Goal: Information Seeking & Learning: Learn about a topic

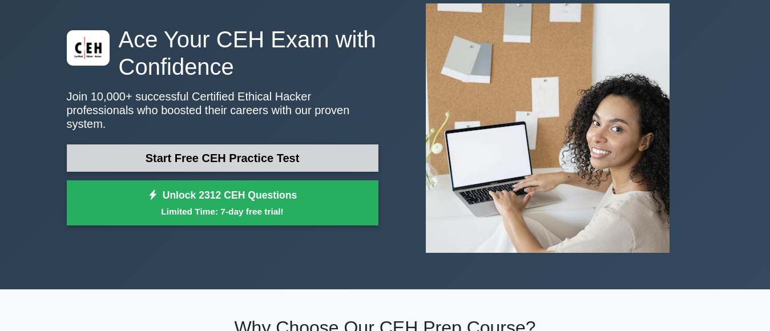
scroll to position [57, 0]
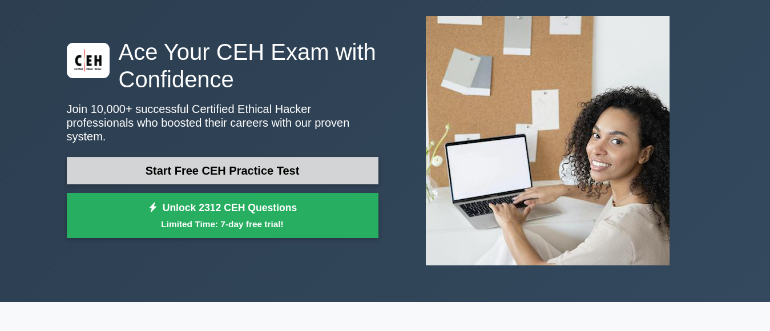
click at [270, 173] on link "Start Free CEH Practice Test" at bounding box center [223, 170] width 312 height 27
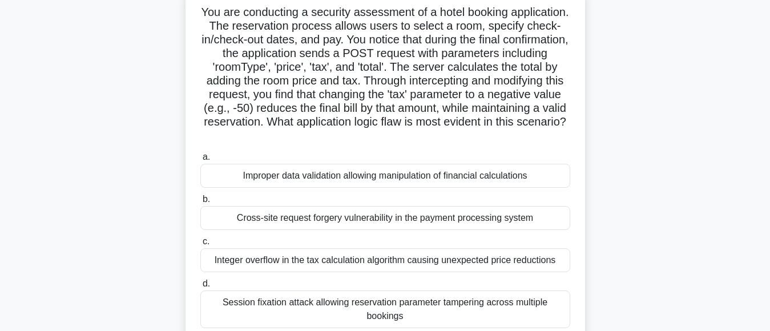
scroll to position [57, 0]
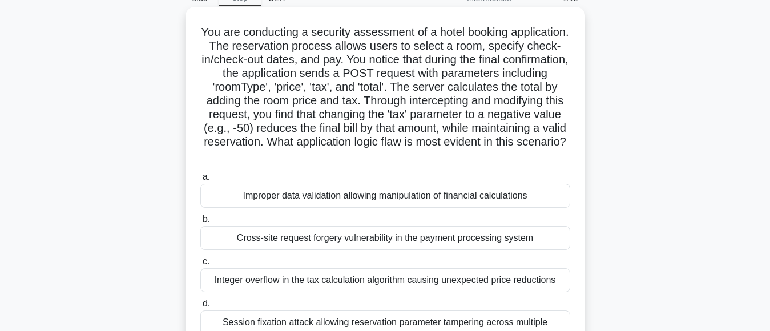
click at [277, 194] on div "Improper data validation allowing manipulation of financial calculations" at bounding box center [385, 196] width 370 height 24
click at [200, 181] on input "a. Improper data validation allowing manipulation of financial calculations" at bounding box center [200, 176] width 0 height 7
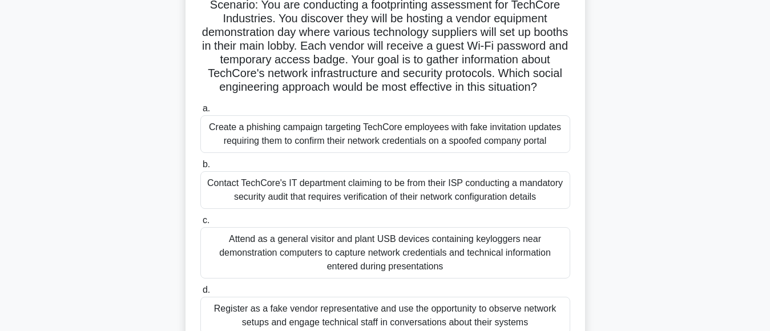
scroll to position [114, 0]
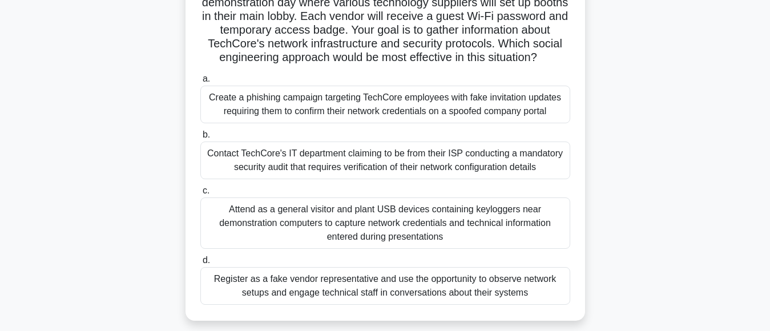
click at [278, 123] on div "Create a phishing campaign targeting TechCore employees with fake invitation up…" at bounding box center [385, 105] width 370 height 38
click at [200, 83] on input "a. Create a phishing campaign targeting TechCore employees with fake invitation…" at bounding box center [200, 78] width 0 height 7
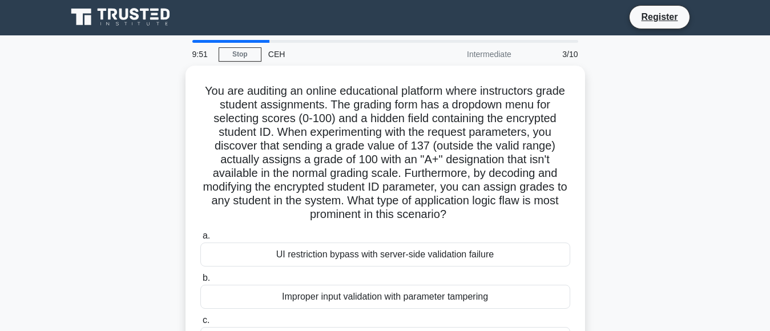
scroll to position [0, 0]
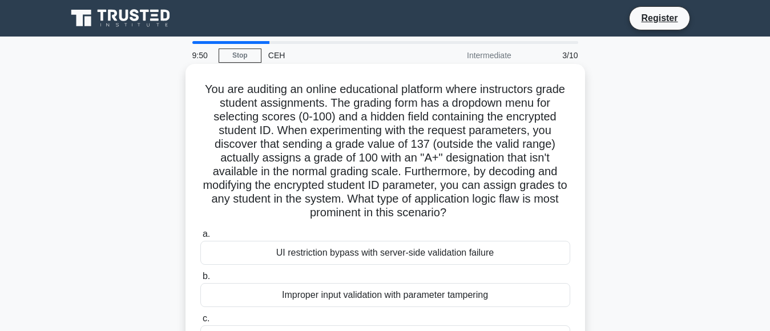
click at [265, 247] on div "UI restriction bypass with server-side validation failure" at bounding box center [385, 253] width 370 height 24
click at [200, 238] on input "a. UI restriction bypass with server-side validation failure" at bounding box center [200, 234] width 0 height 7
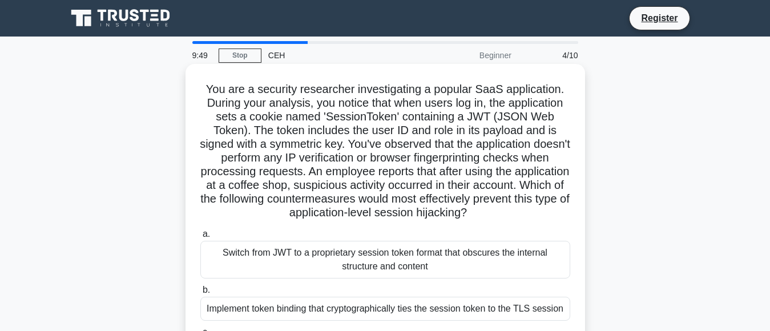
click at [268, 253] on div "Switch from JWT to a proprietary session token format that obscures the interna…" at bounding box center [385, 260] width 370 height 38
click at [200, 238] on input "a. Switch from JWT to a proprietary session token format that obscures the inte…" at bounding box center [200, 234] width 0 height 7
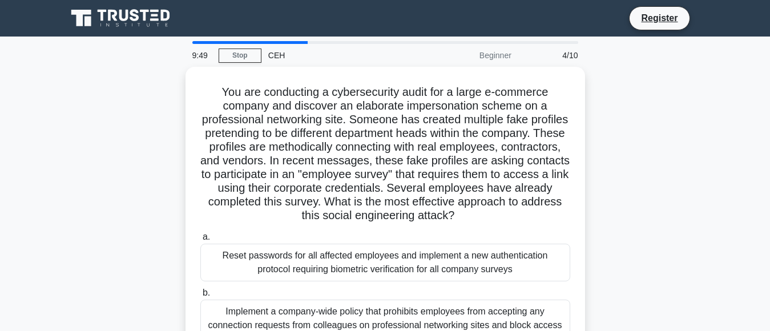
click at [268, 253] on div "Reset passwords for all affected employees and implement a new authentication p…" at bounding box center [385, 263] width 370 height 38
click at [200, 241] on input "a. Reset passwords for all affected employees and implement a new authenticatio…" at bounding box center [200, 236] width 0 height 7
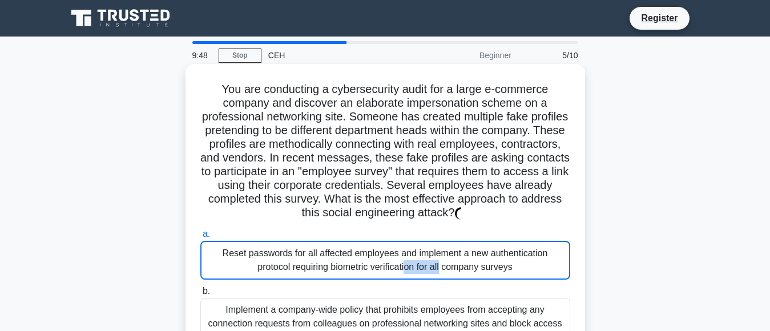
click at [268, 253] on div "Reset passwords for all affected employees and implement a new authentication p…" at bounding box center [385, 260] width 370 height 39
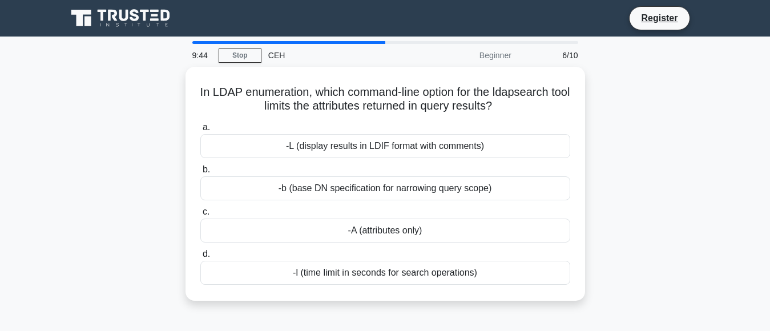
click at [230, 64] on div "9:44 Stop CEH Beginner 6/10" at bounding box center [384, 55] width 399 height 23
click at [238, 57] on link "Stop" at bounding box center [240, 56] width 43 height 14
